Goal: Task Accomplishment & Management: Manage account settings

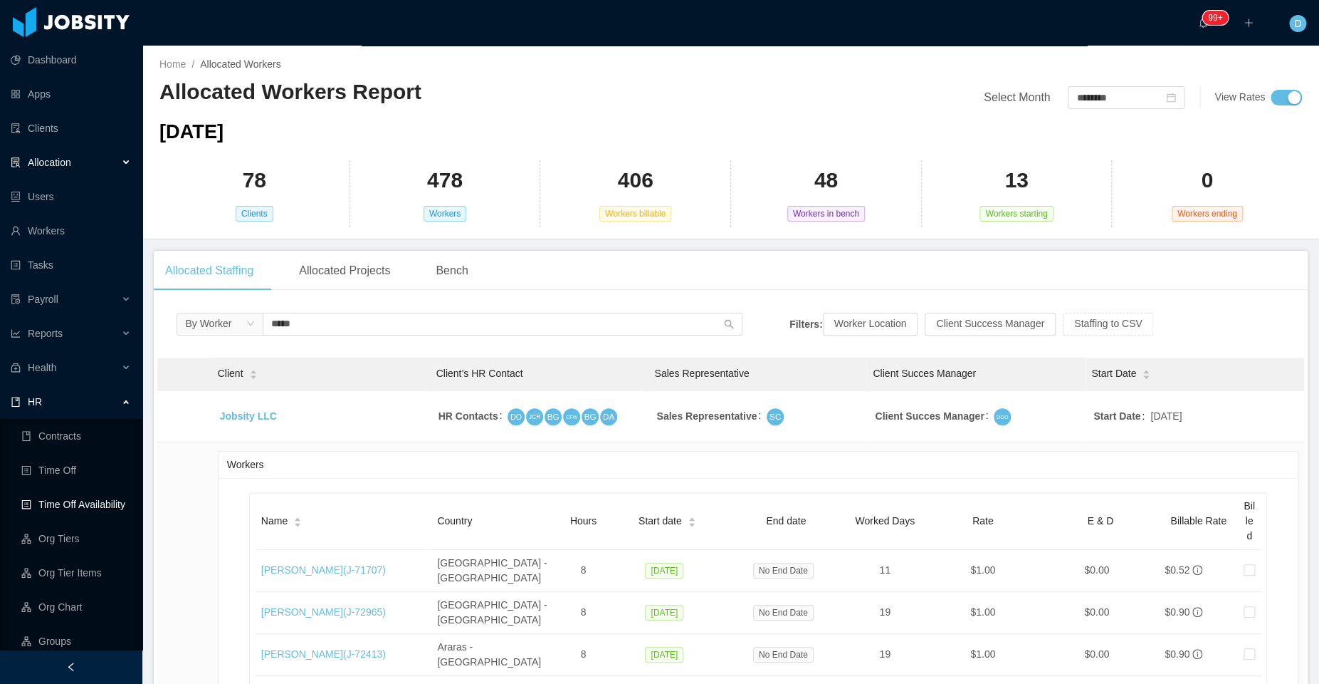
click at [81, 503] on link "Time Off Availability" at bounding box center [76, 504] width 110 height 28
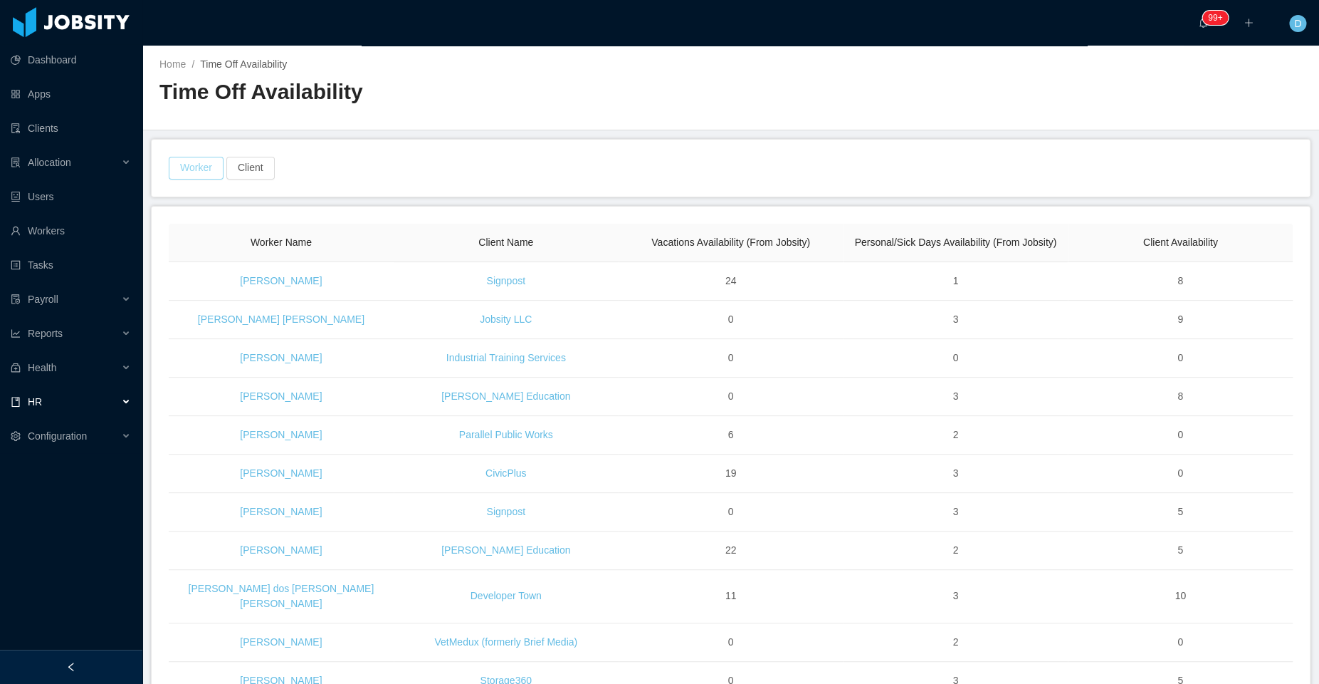
click at [197, 169] on button "Worker" at bounding box center [196, 168] width 55 height 23
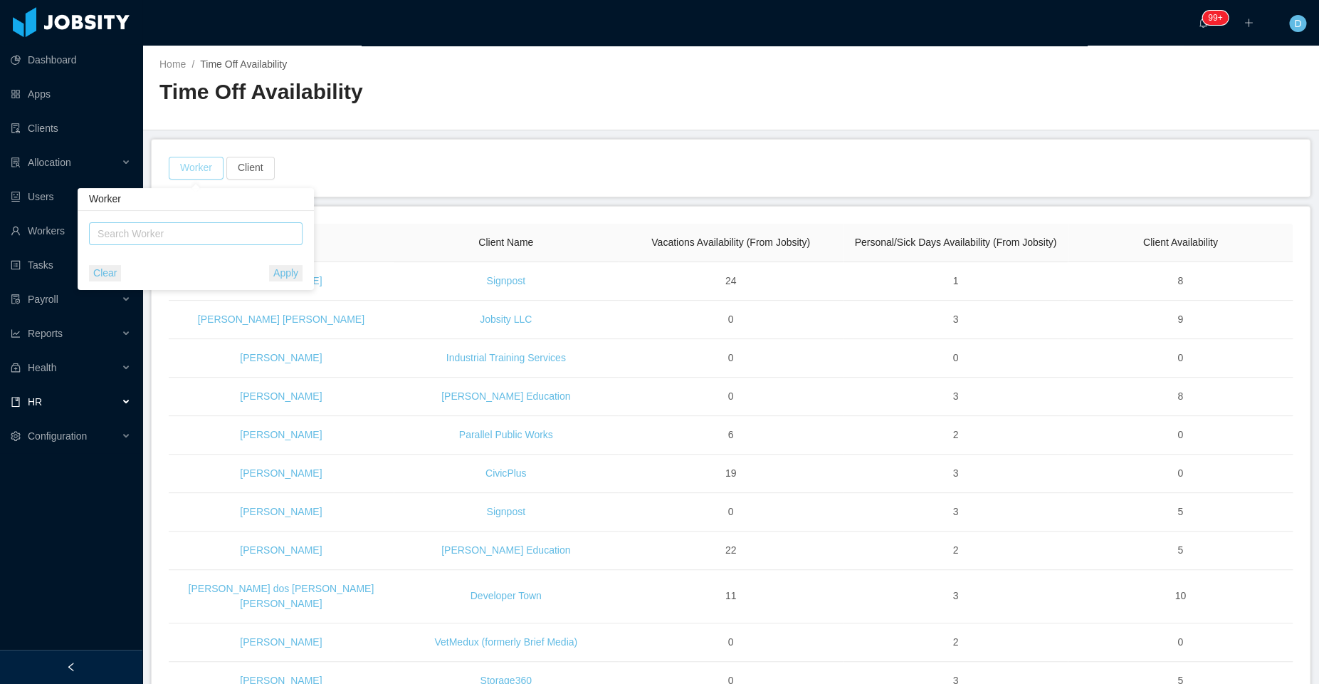
click at [221, 236] on div "Search Worker" at bounding box center [190, 233] width 184 height 14
type input "*******"
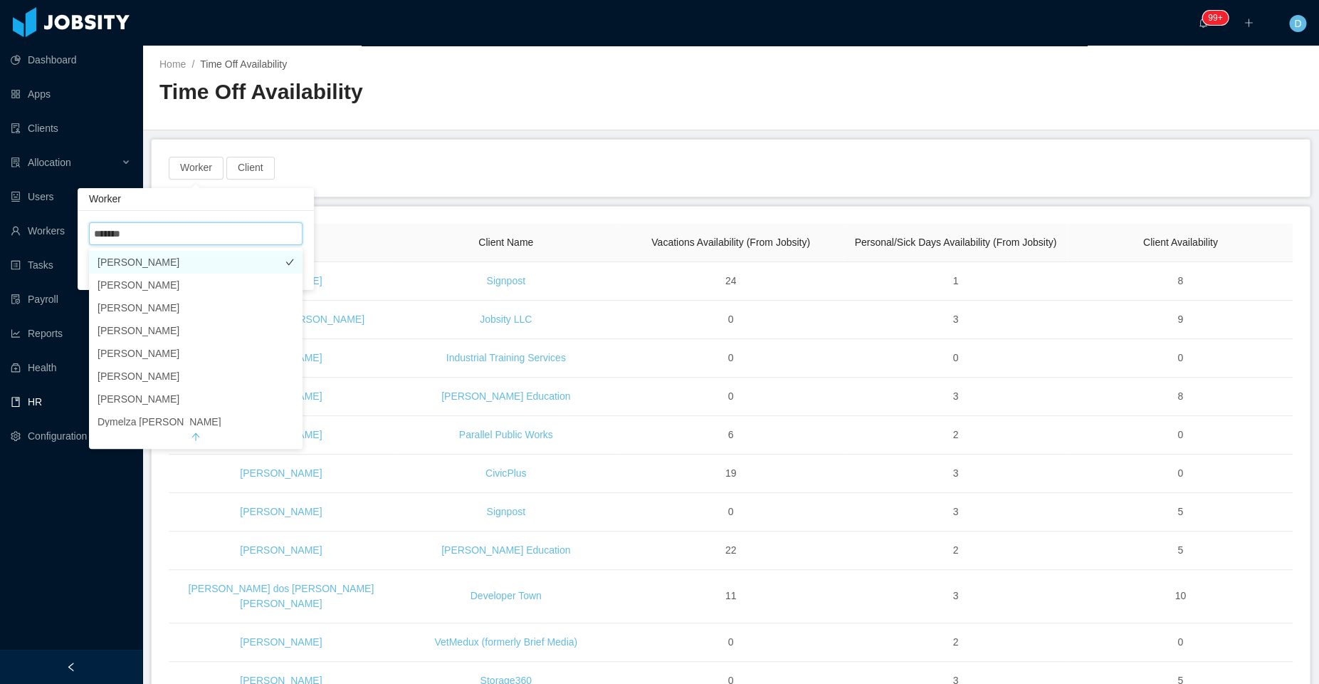
click at [226, 261] on li "[PERSON_NAME]" at bounding box center [196, 262] width 214 height 23
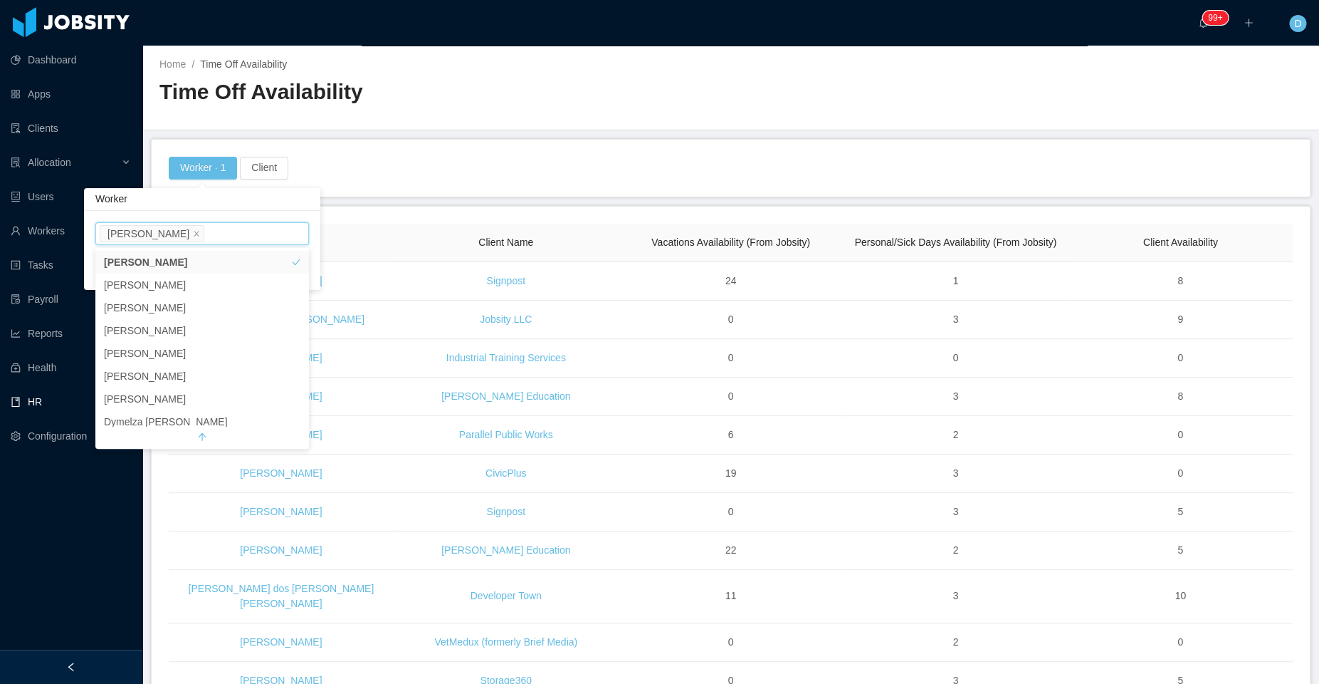
click at [292, 202] on div "Worker" at bounding box center [202, 199] width 236 height 23
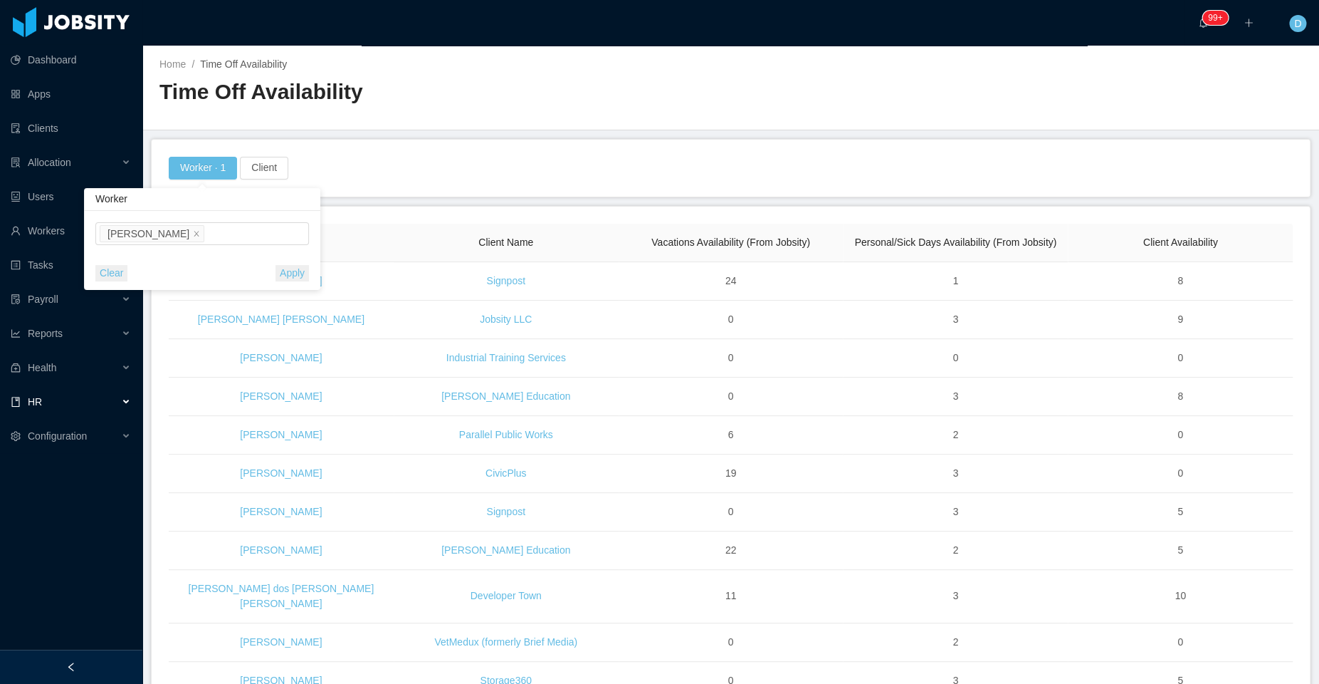
click at [295, 274] on button "Apply" at bounding box center [292, 273] width 33 height 16
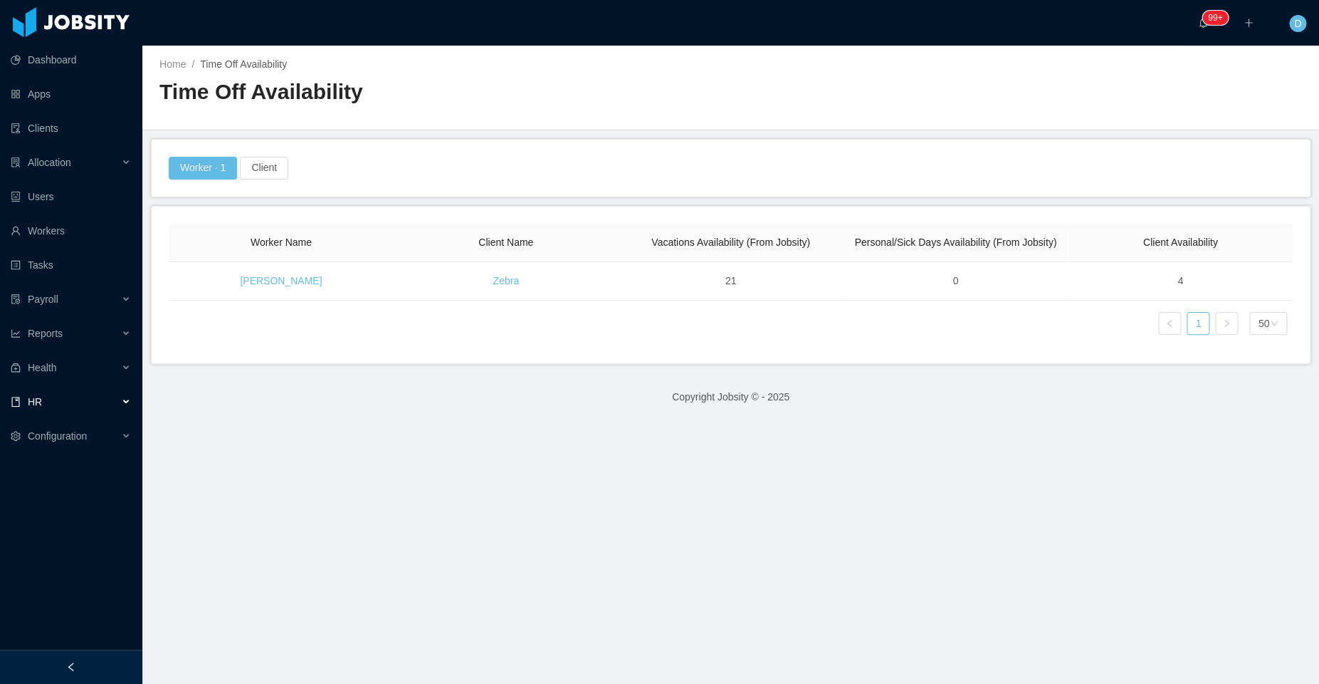
click at [125, 402] on div "HR" at bounding box center [71, 401] width 142 height 28
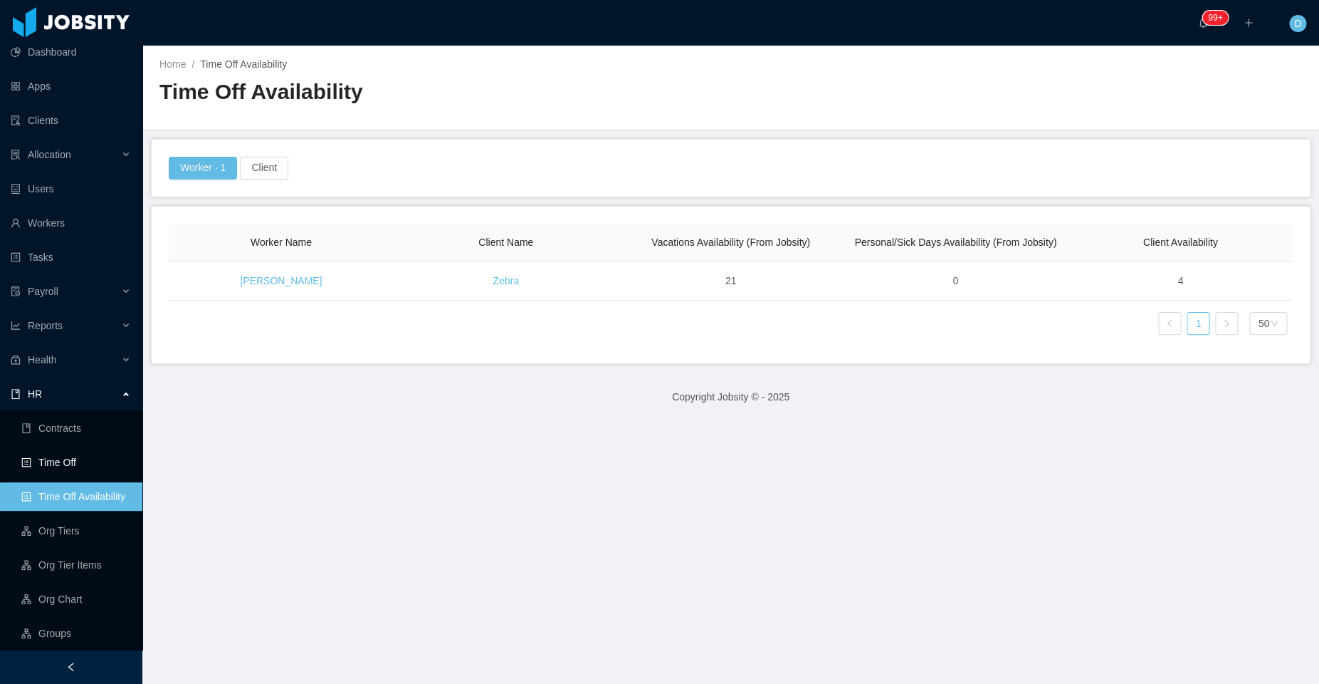
scroll to position [1, 0]
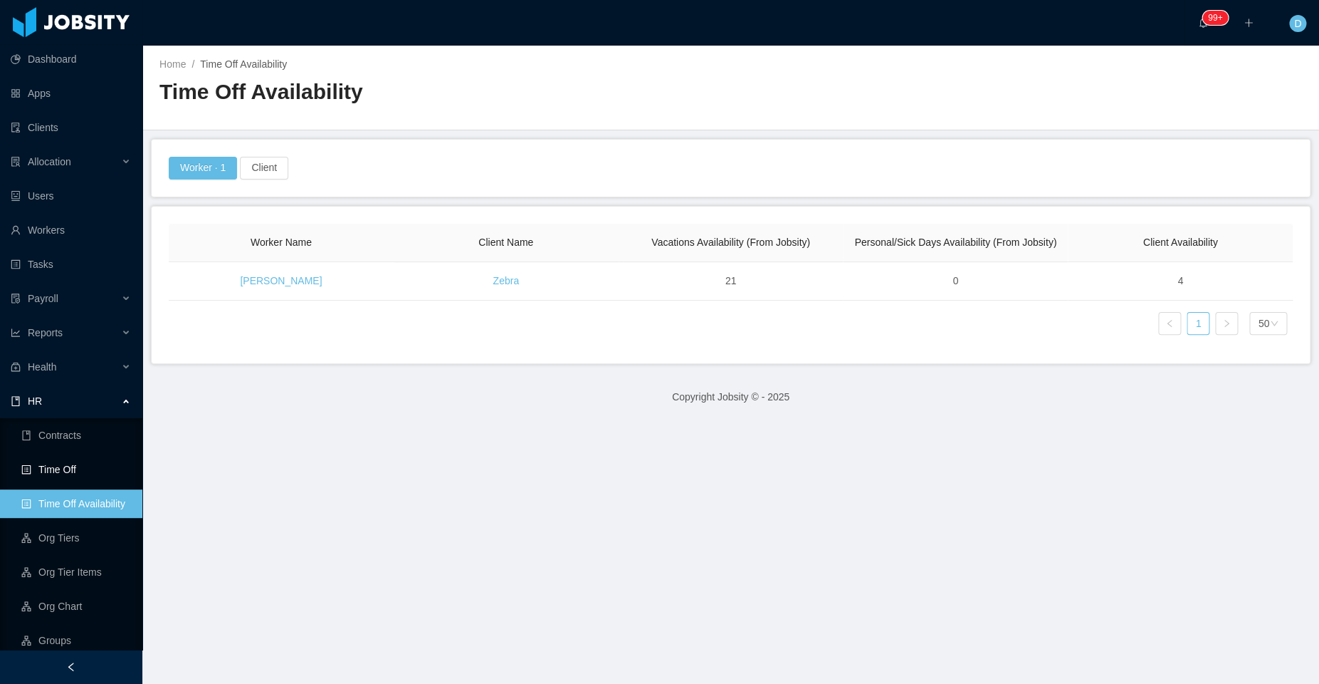
click at [93, 471] on link "Time Off" at bounding box center [76, 469] width 110 height 28
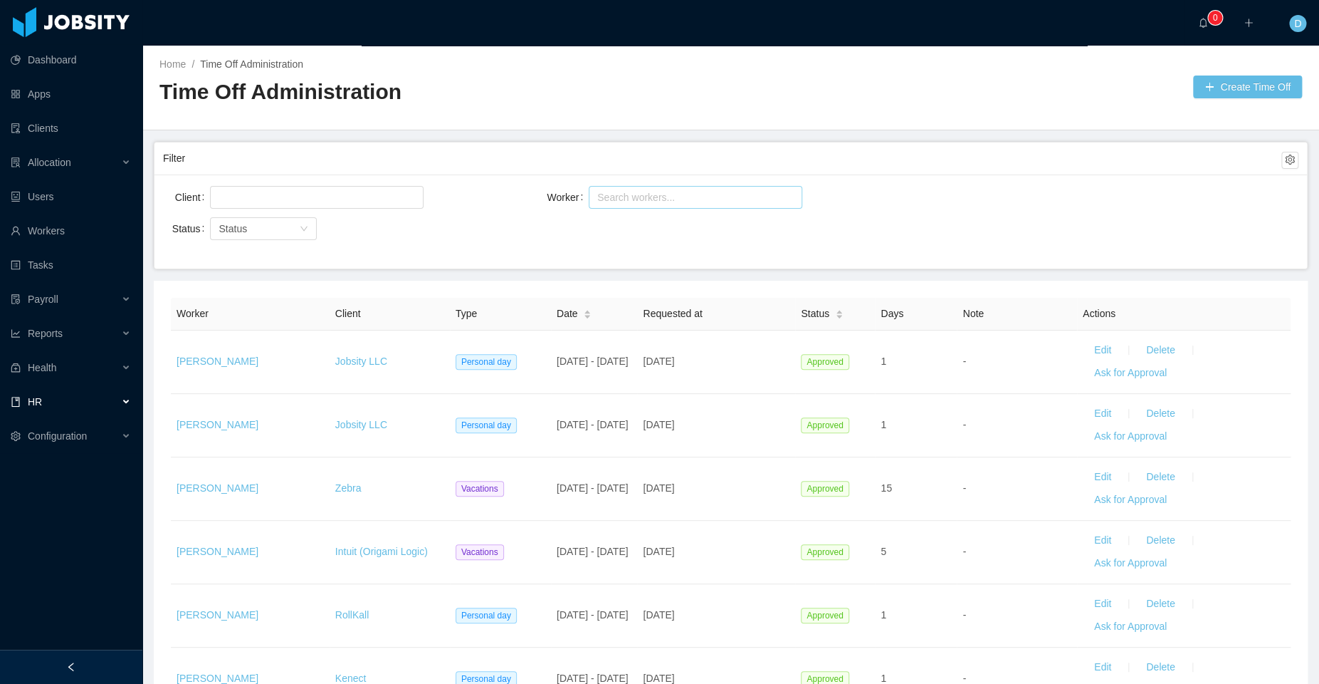
click at [655, 202] on div "Search workers..." at bounding box center [689, 197] width 184 height 14
type input "*******"
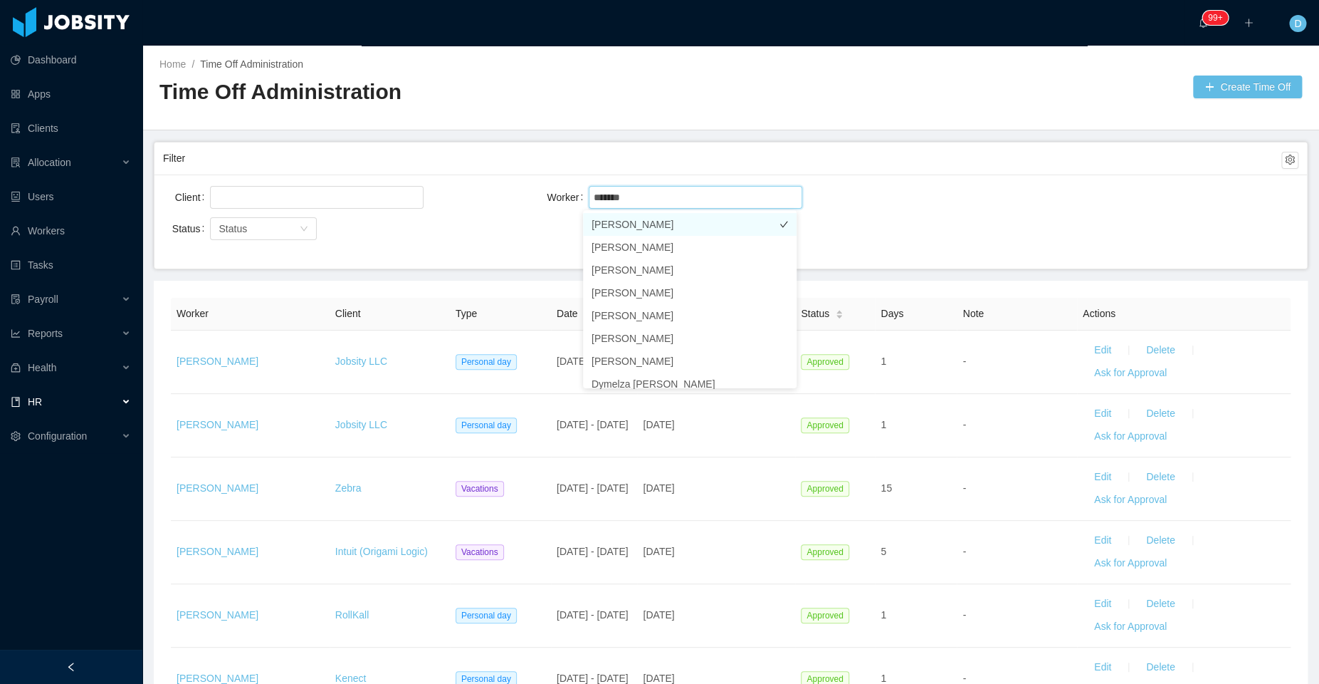
click at [631, 221] on li "[PERSON_NAME]" at bounding box center [690, 224] width 214 height 23
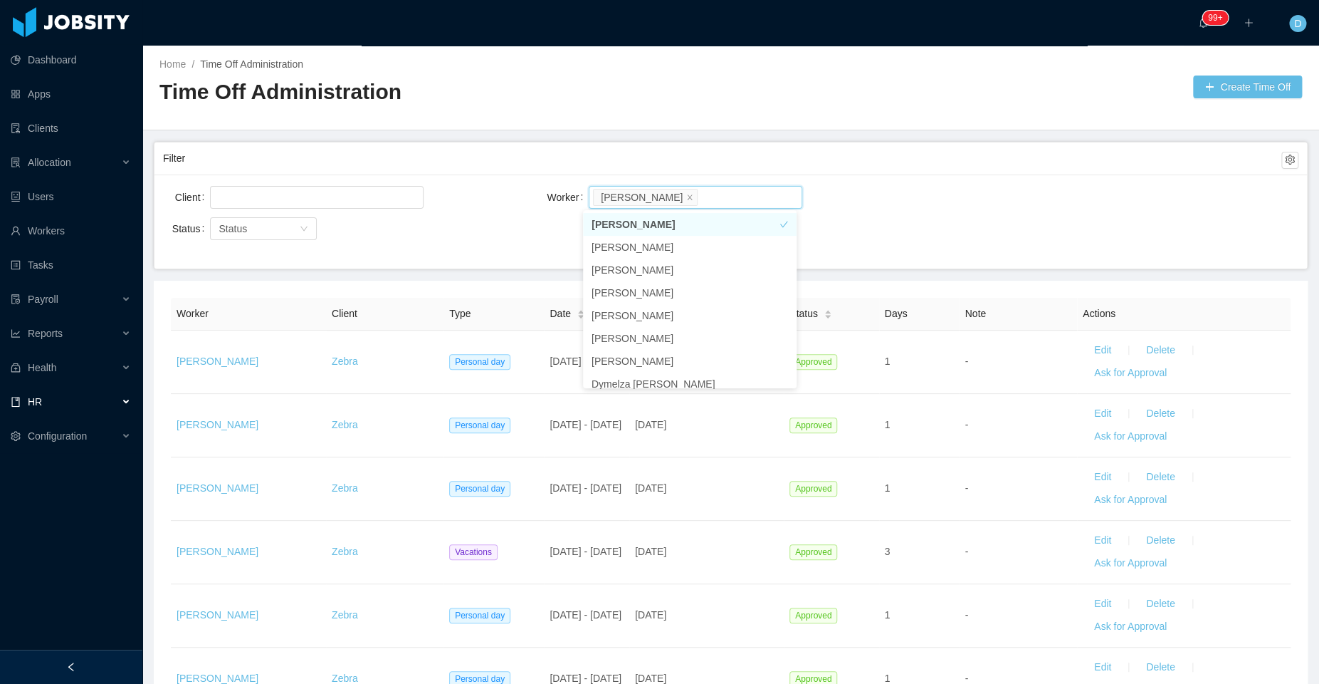
click at [955, 172] on div "Filter" at bounding box center [731, 158] width 1136 height 32
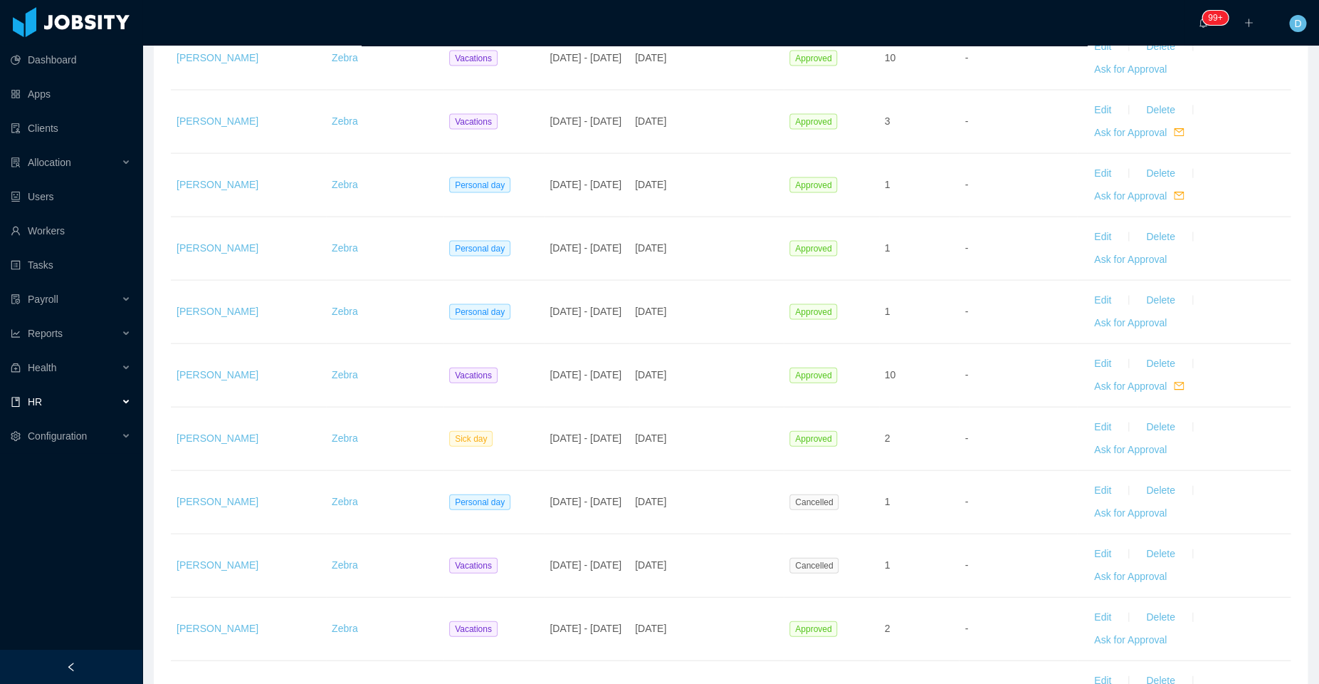
scroll to position [1593, 0]
